Goal: Navigation & Orientation: Find specific page/section

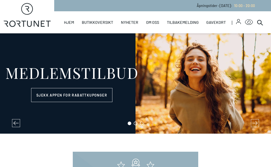
select select "NO"
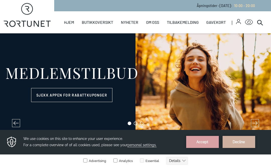
click at [0, 0] on link "Butikker" at bounding box center [0, 0] width 0 height 0
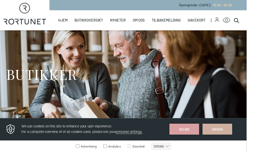
click at [0, 0] on link "Butikker" at bounding box center [0, 0] width 0 height 0
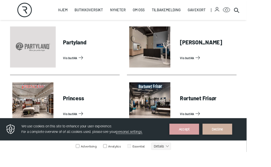
scroll to position [1122, 0]
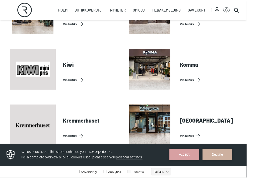
scroll to position [731, 0]
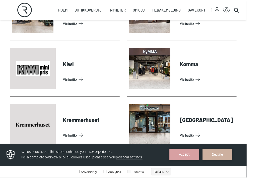
click at [205, 87] on link "Vis butikk" at bounding box center [227, 87] width 60 height 8
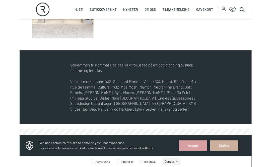
scroll to position [174, 0]
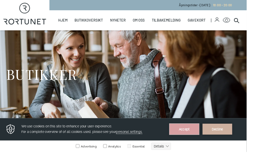
click at [218, 131] on button "Accept" at bounding box center [202, 130] width 33 height 12
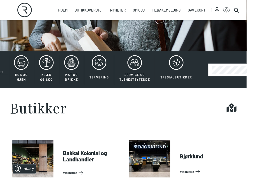
scroll to position [77, 0]
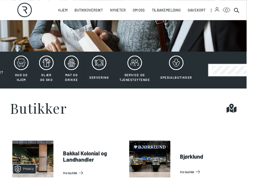
click at [75, 167] on link "Vis butikk" at bounding box center [99, 190] width 60 height 8
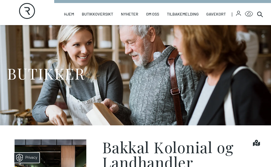
scroll to position [1, 0]
